Goal: Navigation & Orientation: Find specific page/section

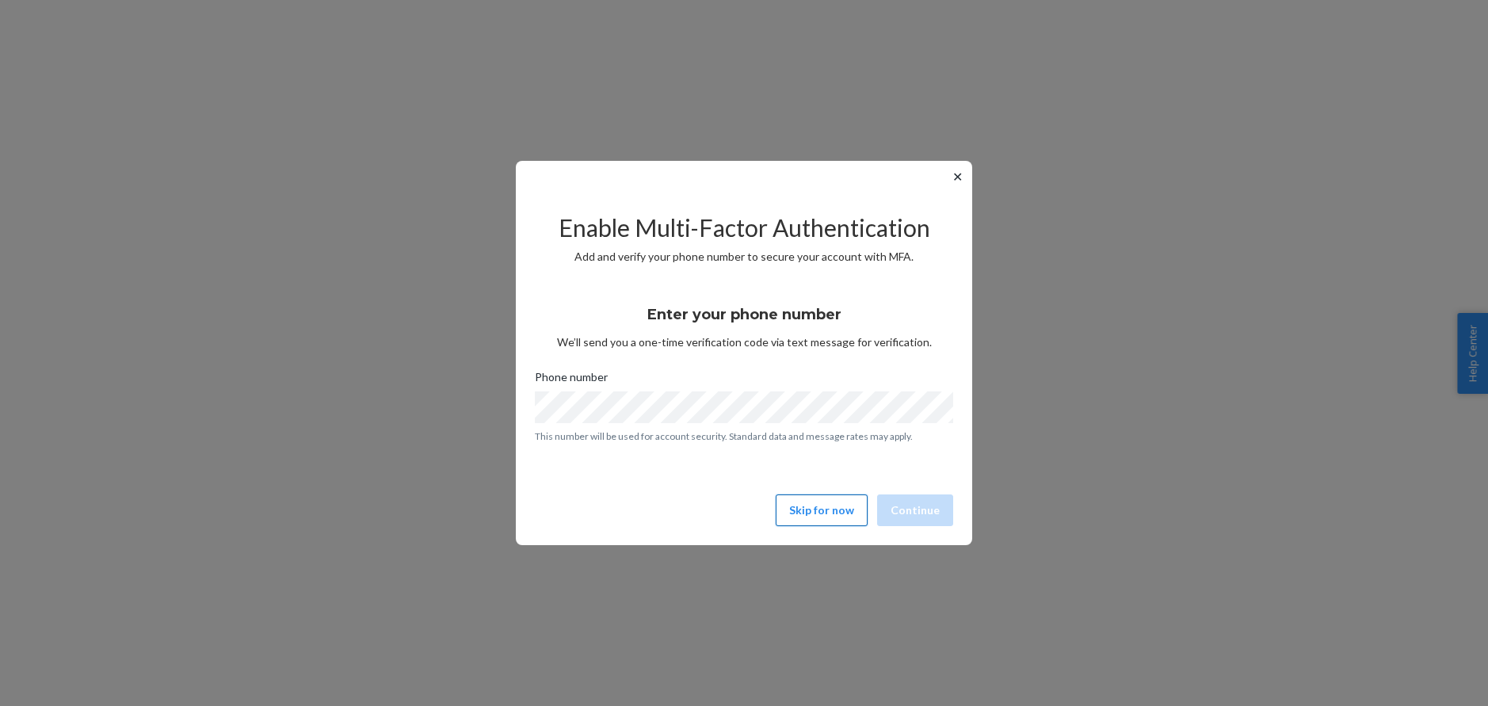
click at [820, 498] on button "Skip for now" at bounding box center [822, 510] width 92 height 32
click at [802, 508] on button "Skip for now" at bounding box center [822, 510] width 92 height 32
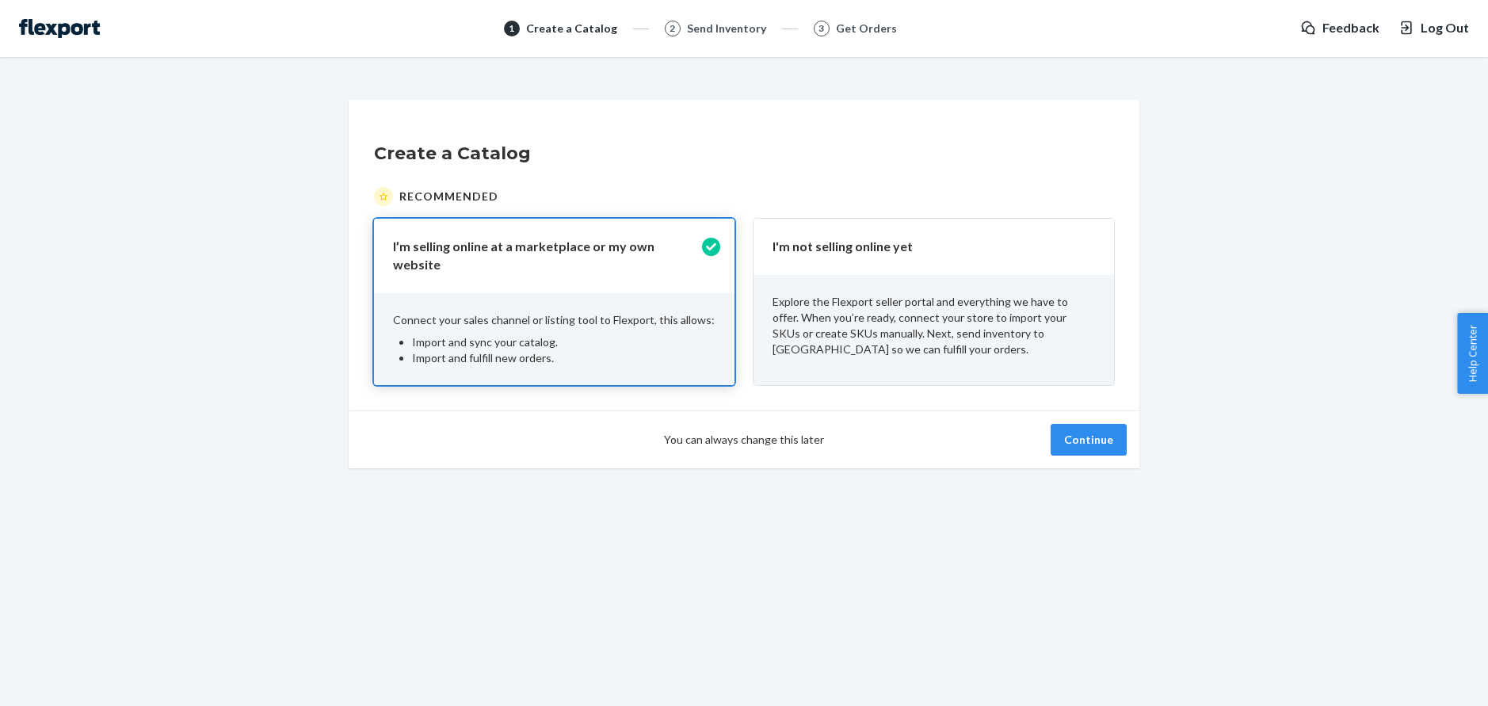
drag, startPoint x: 110, startPoint y: 36, endPoint x: 66, endPoint y: 32, distance: 44.5
click at [109, 36] on div "1 Create a Catalog 2 Send Inventory 3 Get Orders Feedback Log Out" at bounding box center [744, 28] width 1450 height 19
click at [66, 32] on img at bounding box center [59, 28] width 81 height 19
drag, startPoint x: 63, startPoint y: 29, endPoint x: 122, endPoint y: 10, distance: 62.4
click at [63, 29] on img at bounding box center [59, 28] width 81 height 19
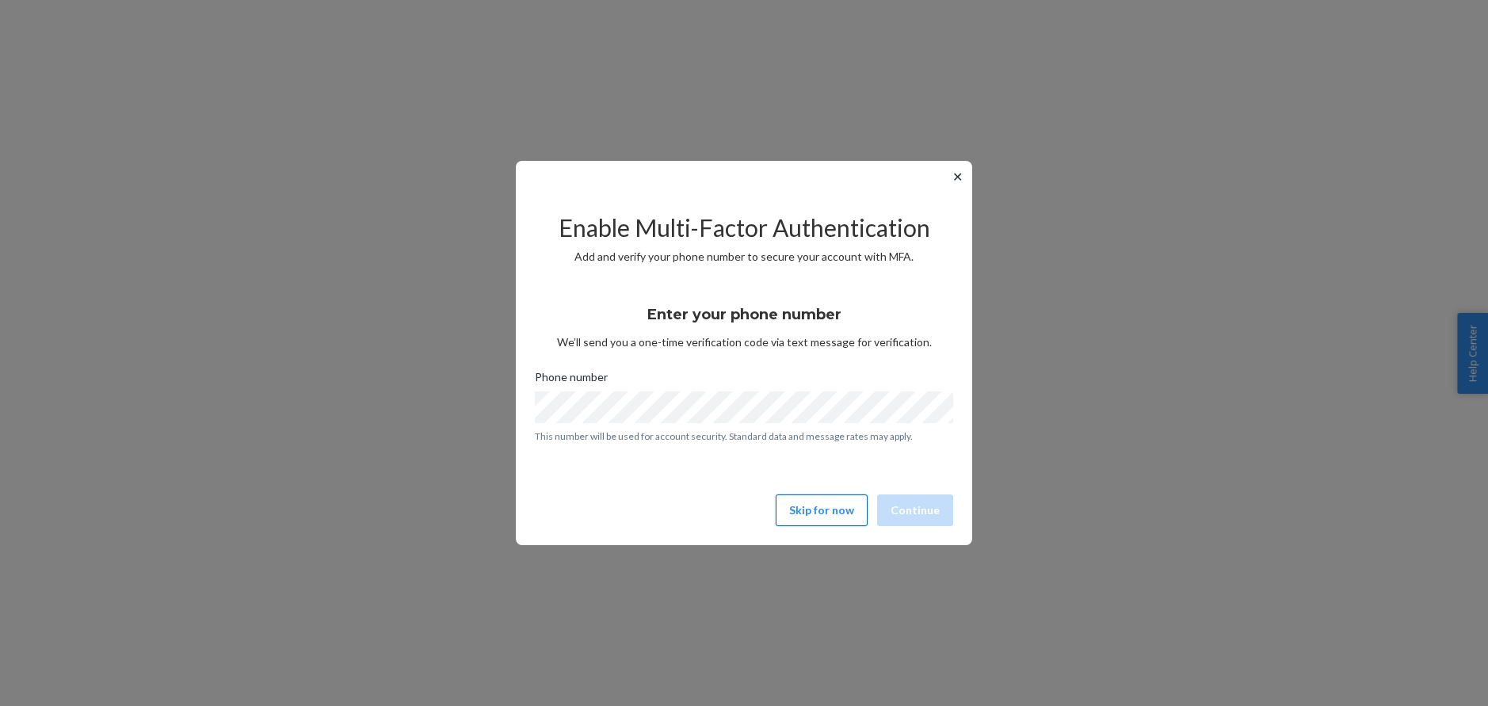
click at [820, 512] on button "Skip for now" at bounding box center [822, 510] width 92 height 32
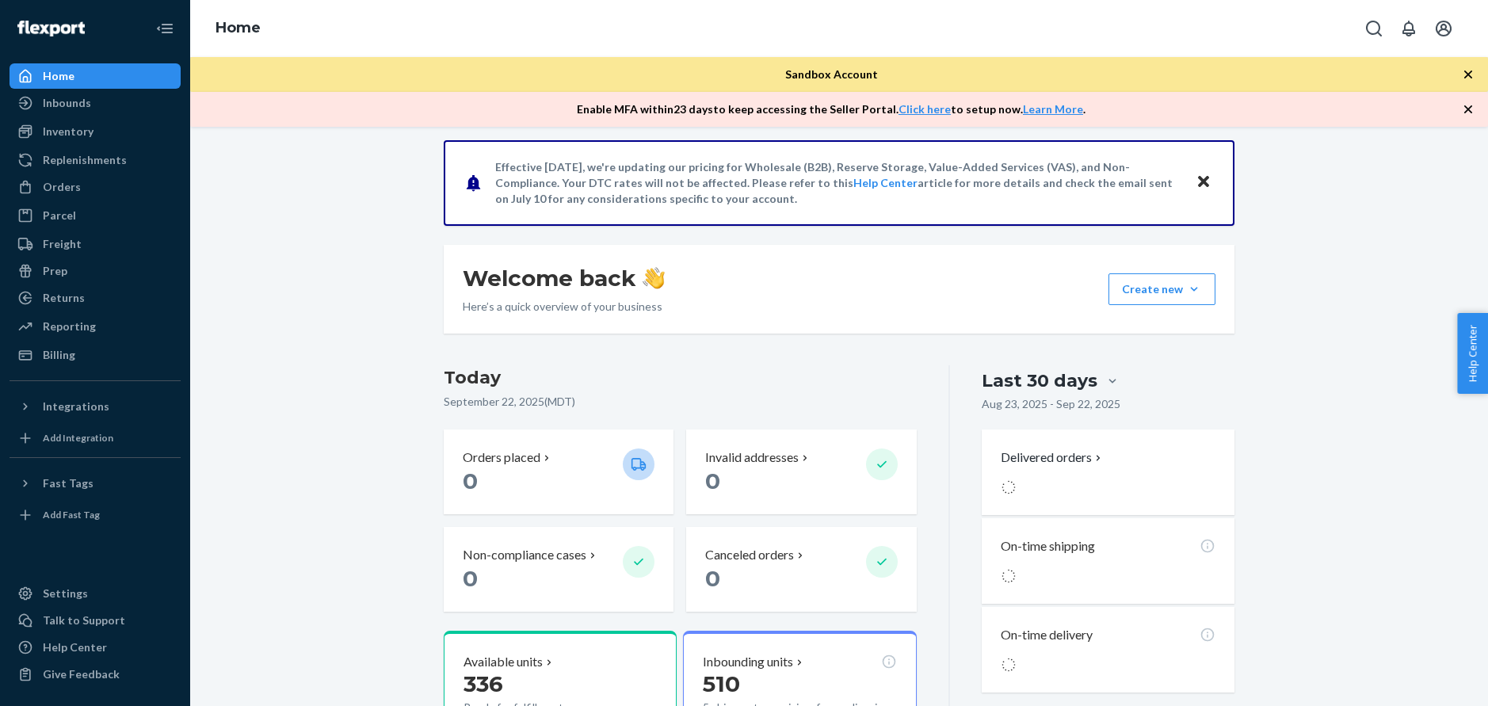
scroll to position [116, 0]
click at [96, 128] on div "Inventory" at bounding box center [95, 131] width 168 height 22
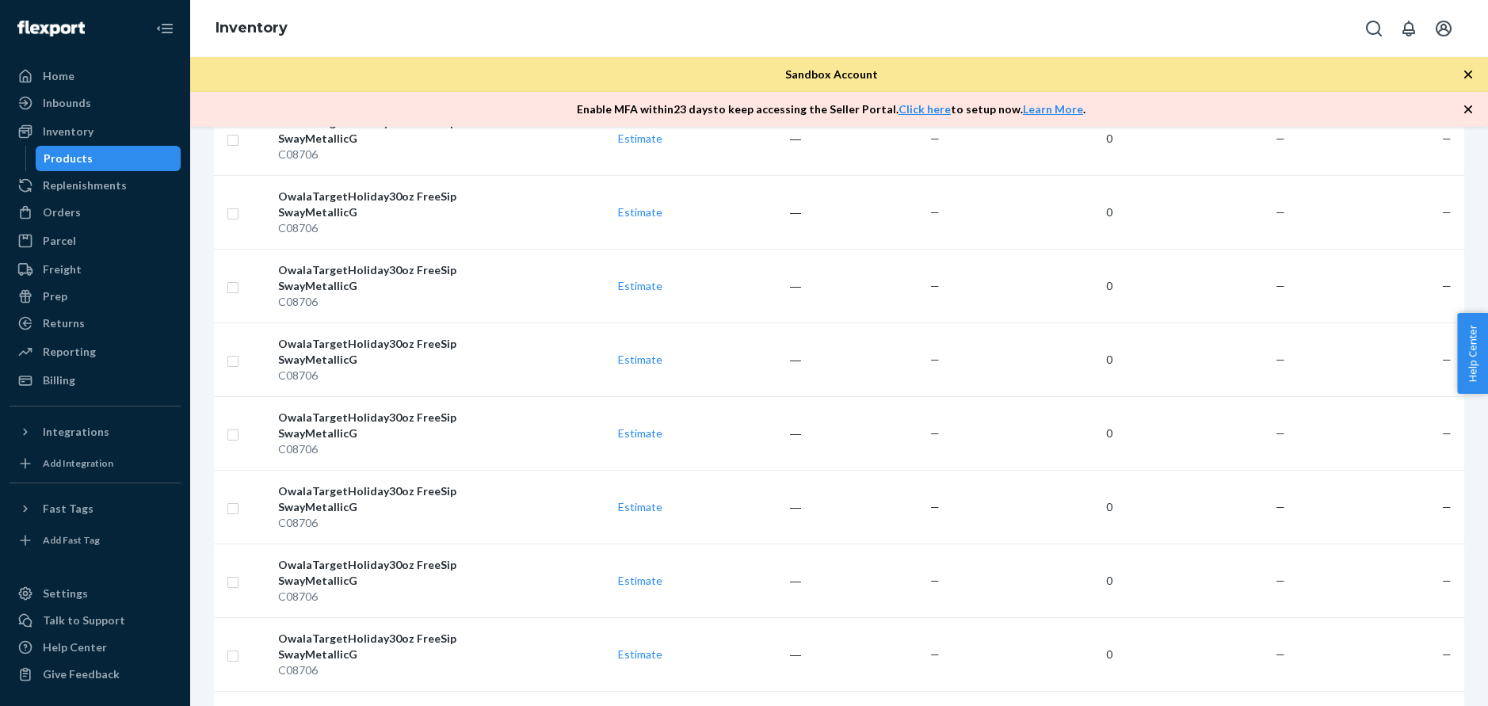
scroll to position [1169, 0]
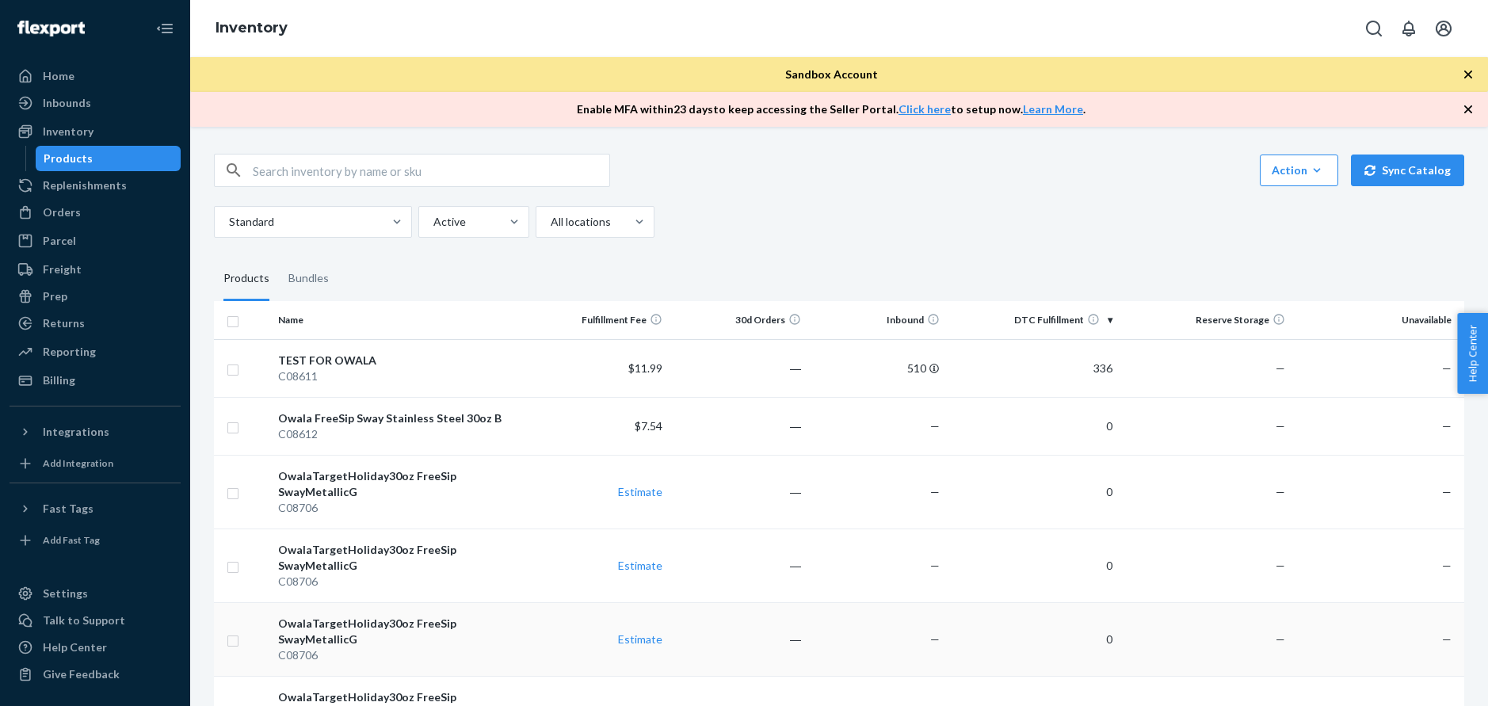
scroll to position [0, 0]
click at [786, 236] on div "Standard Active All locations" at bounding box center [833, 225] width 1238 height 32
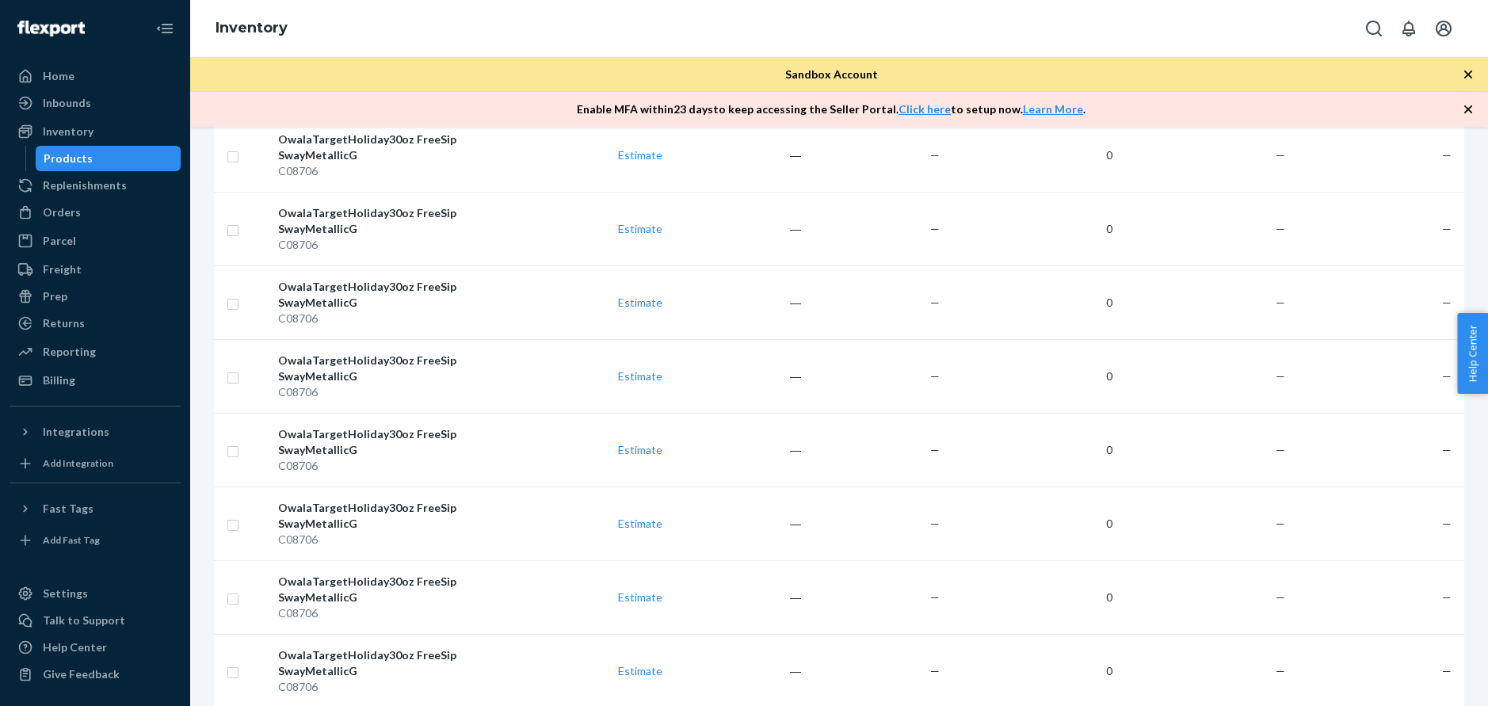
scroll to position [1169, 0]
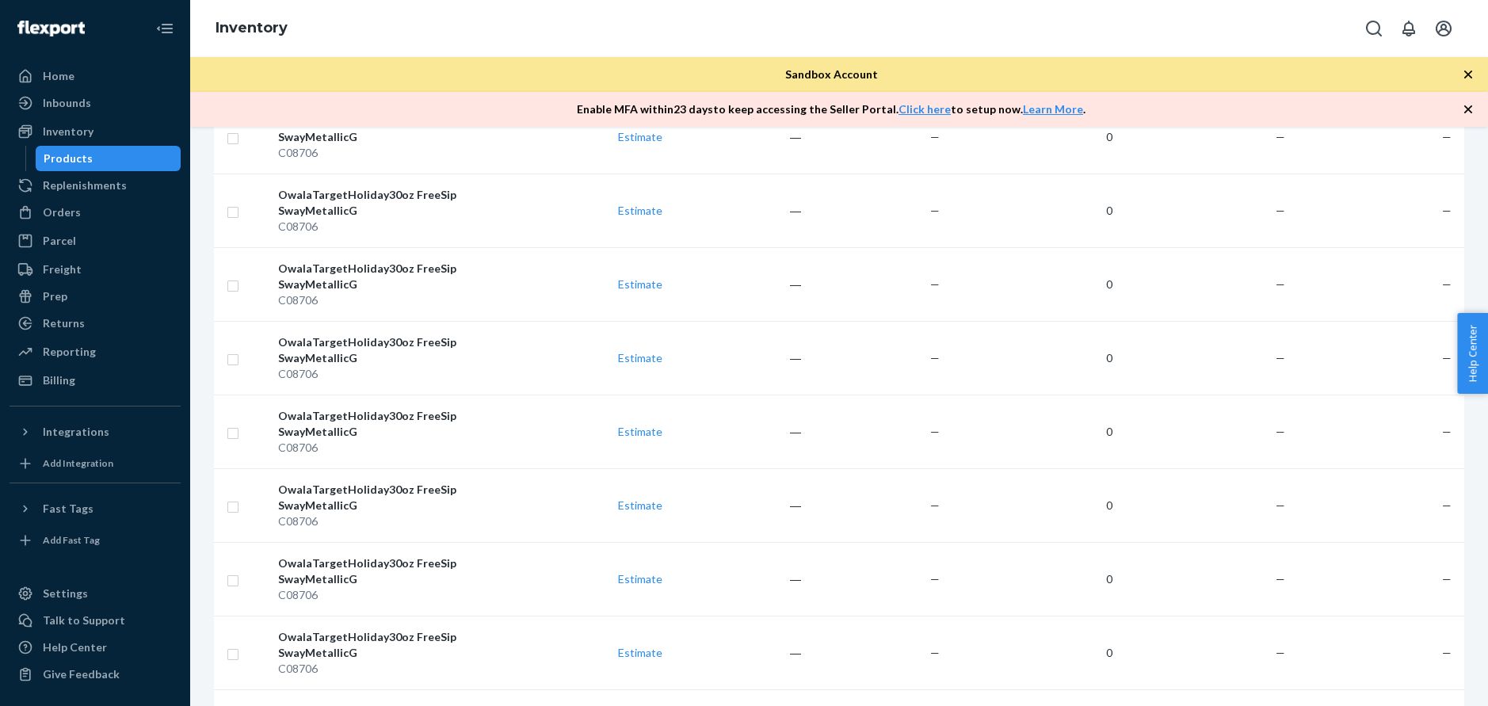
drag, startPoint x: 614, startPoint y: 48, endPoint x: 605, endPoint y: 2, distance: 46.2
click at [614, 48] on div "Inventory" at bounding box center [839, 28] width 1298 height 57
